Goal: Transaction & Acquisition: Obtain resource

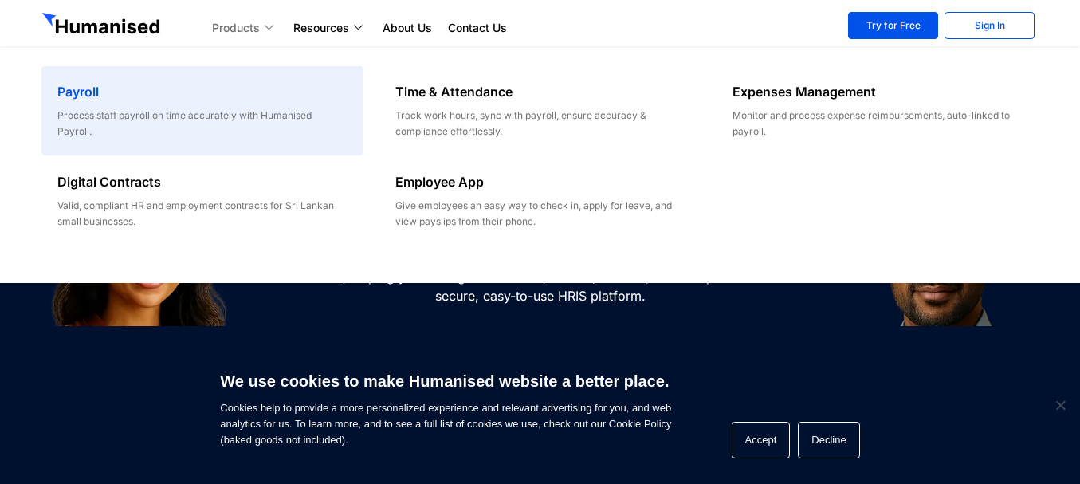
click at [225, 120] on div "Process staff payroll on time accurately with Humanised Payroll." at bounding box center [201, 124] width 289 height 32
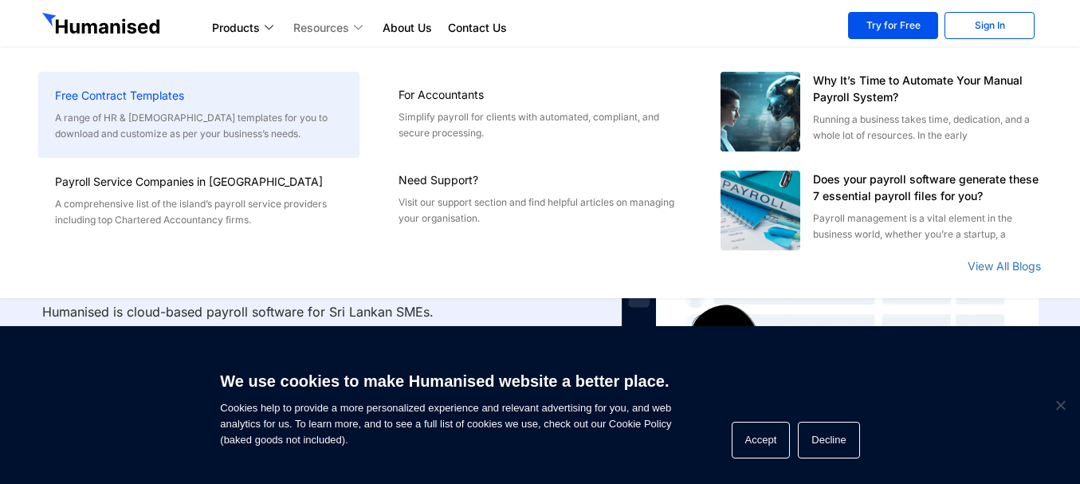
click at [134, 112] on div "A range of HR & [DEMOGRAPHIC_DATA] templates for you to download and customize …" at bounding box center [199, 126] width 289 height 32
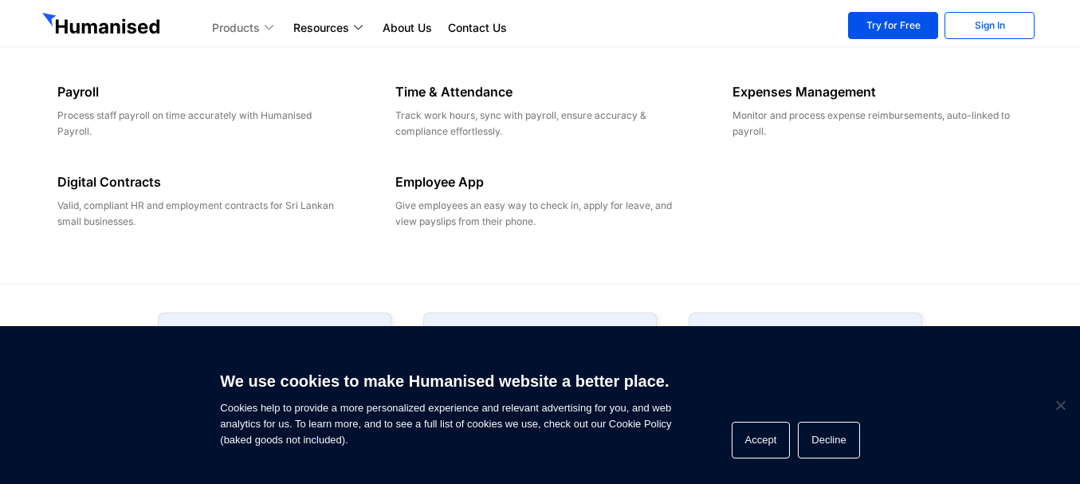
click at [227, 27] on link "Products" at bounding box center [244, 27] width 81 height 19
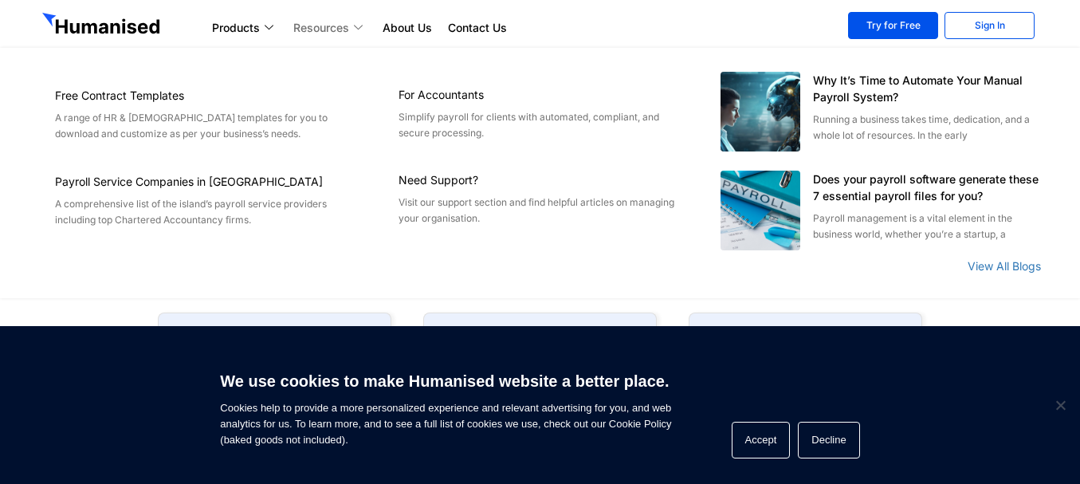
click at [318, 31] on link "Resources" at bounding box center [329, 27] width 89 height 19
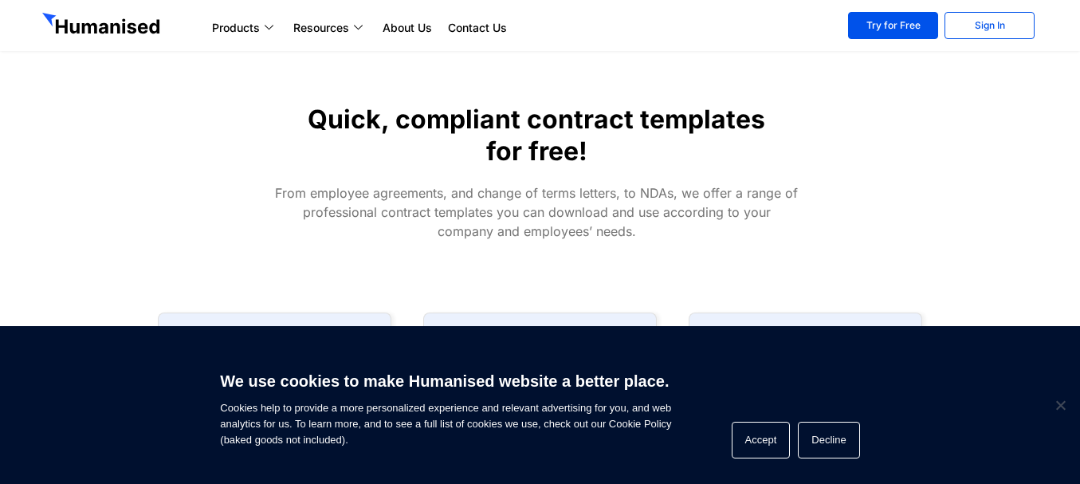
click at [1039, 268] on section "Quick, compliant contract templates for free! From employee agreements, and cha…" at bounding box center [540, 148] width 1080 height 296
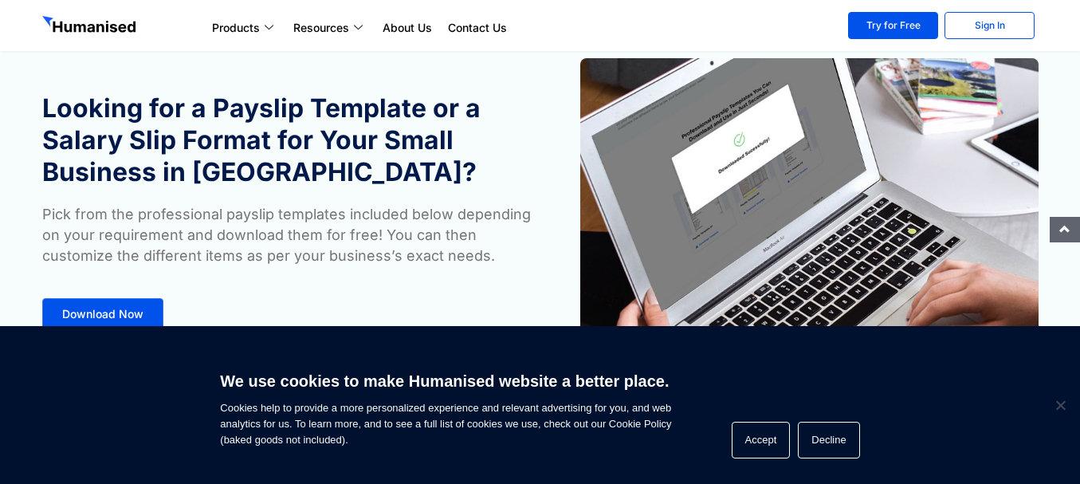
scroll to position [80, 0]
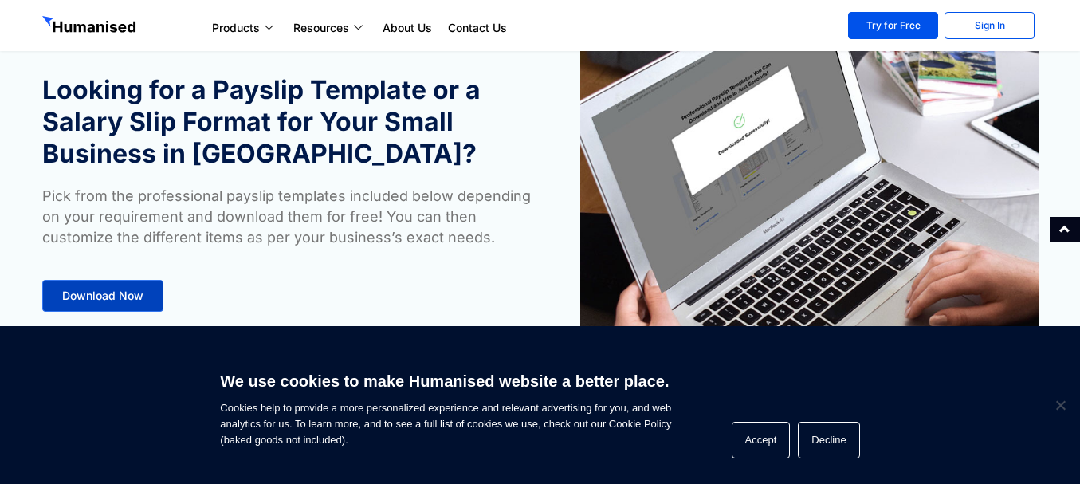
click at [139, 290] on span "Download Now" at bounding box center [102, 295] width 81 height 11
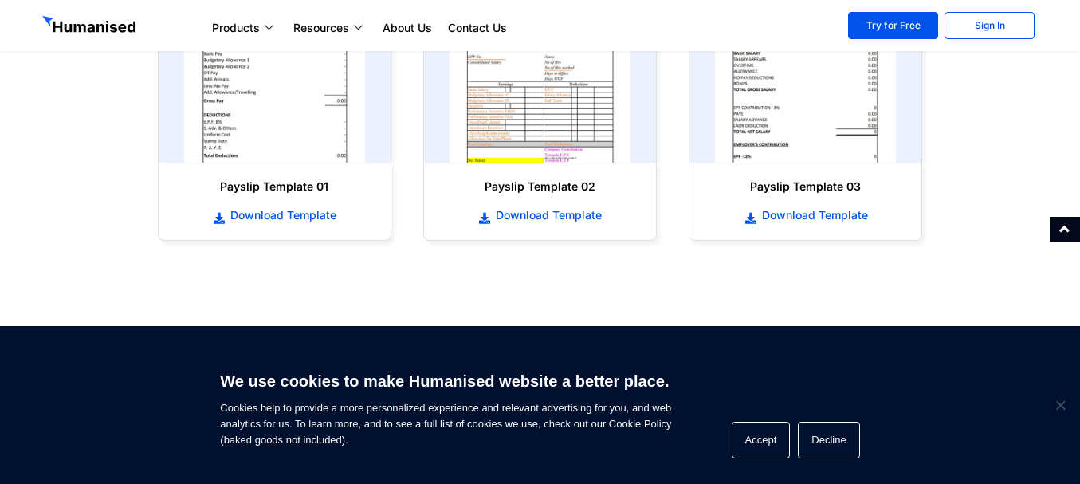
scroll to position [895, 0]
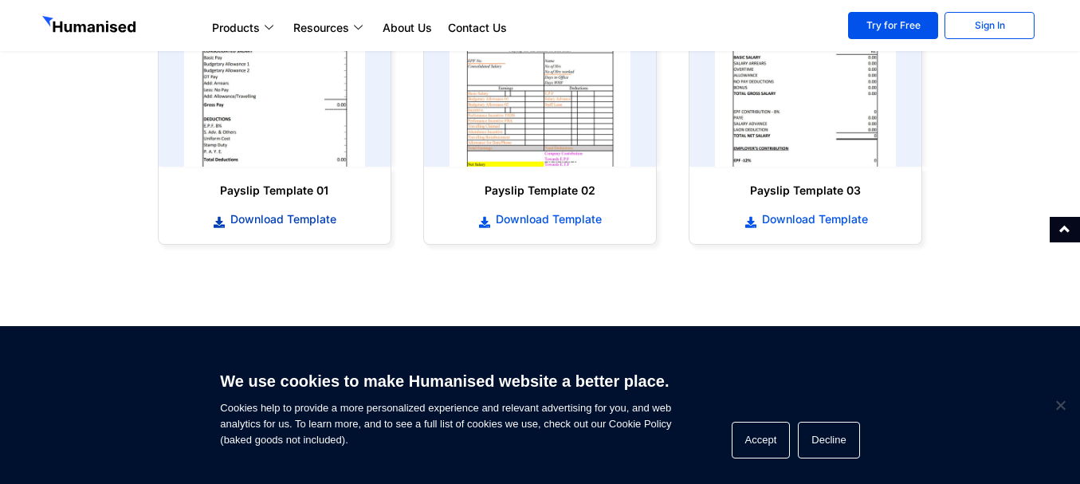
click at [300, 213] on span "Download Template" at bounding box center [281, 219] width 110 height 16
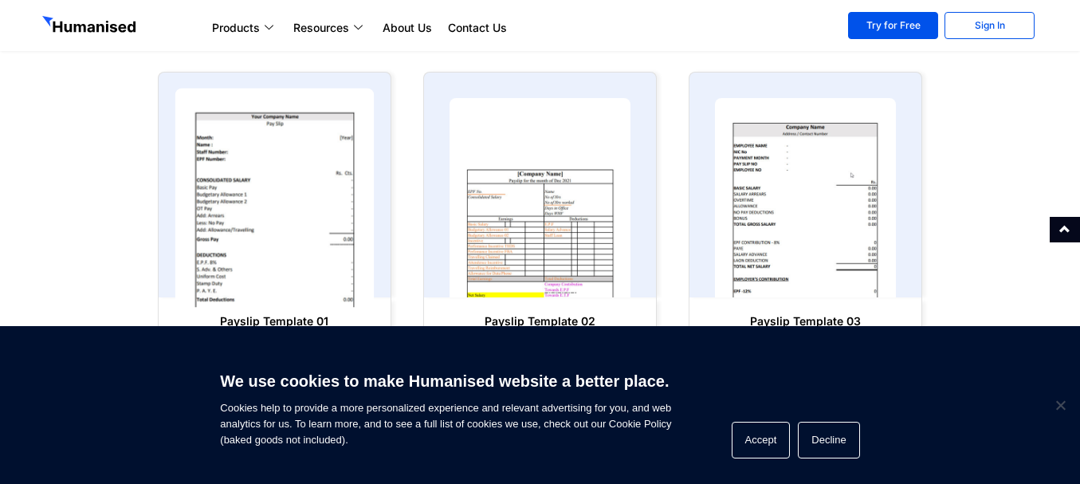
scroll to position [736, 0]
